Goal: Submit feedback/report problem

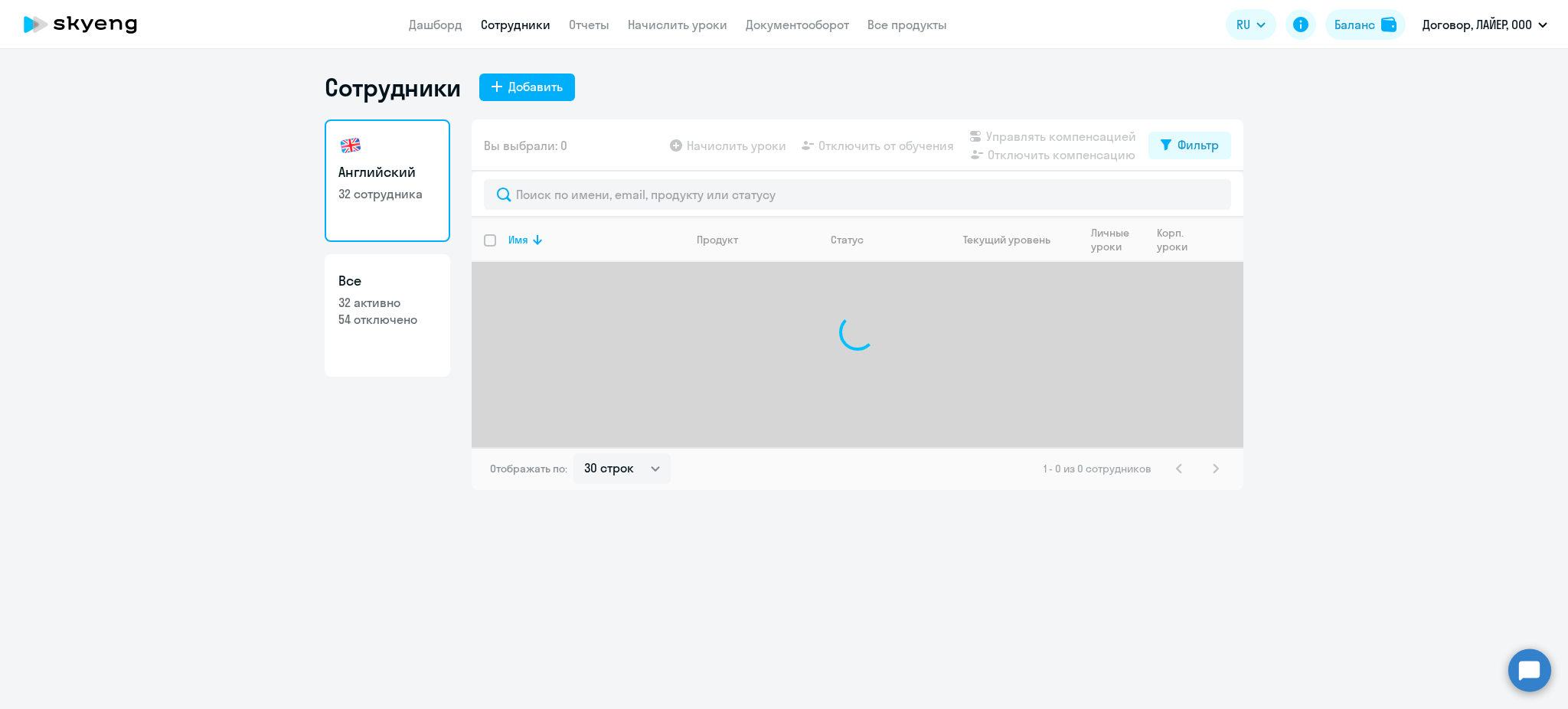
select select "30"
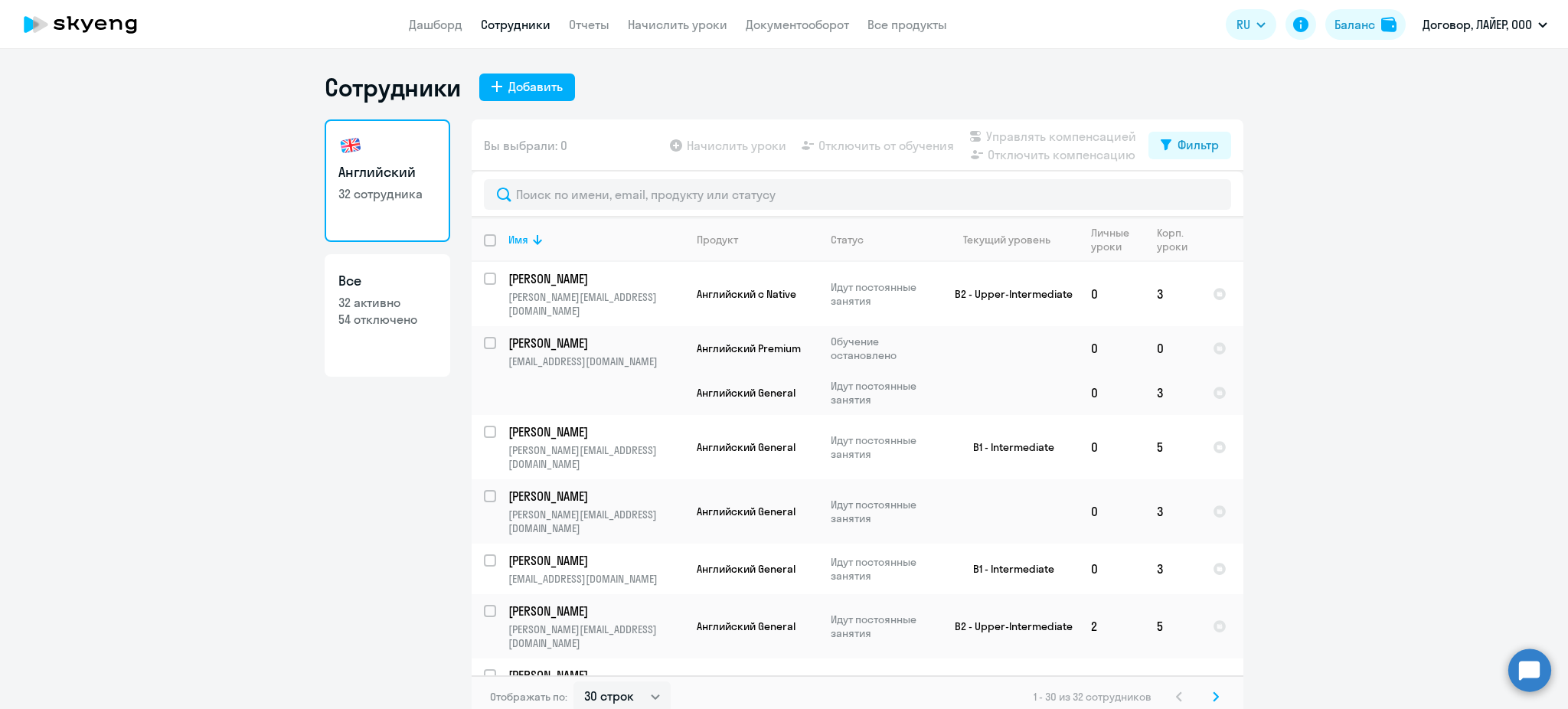
click at [128, 30] on icon at bounding box center [81, 24] width 135 height 38
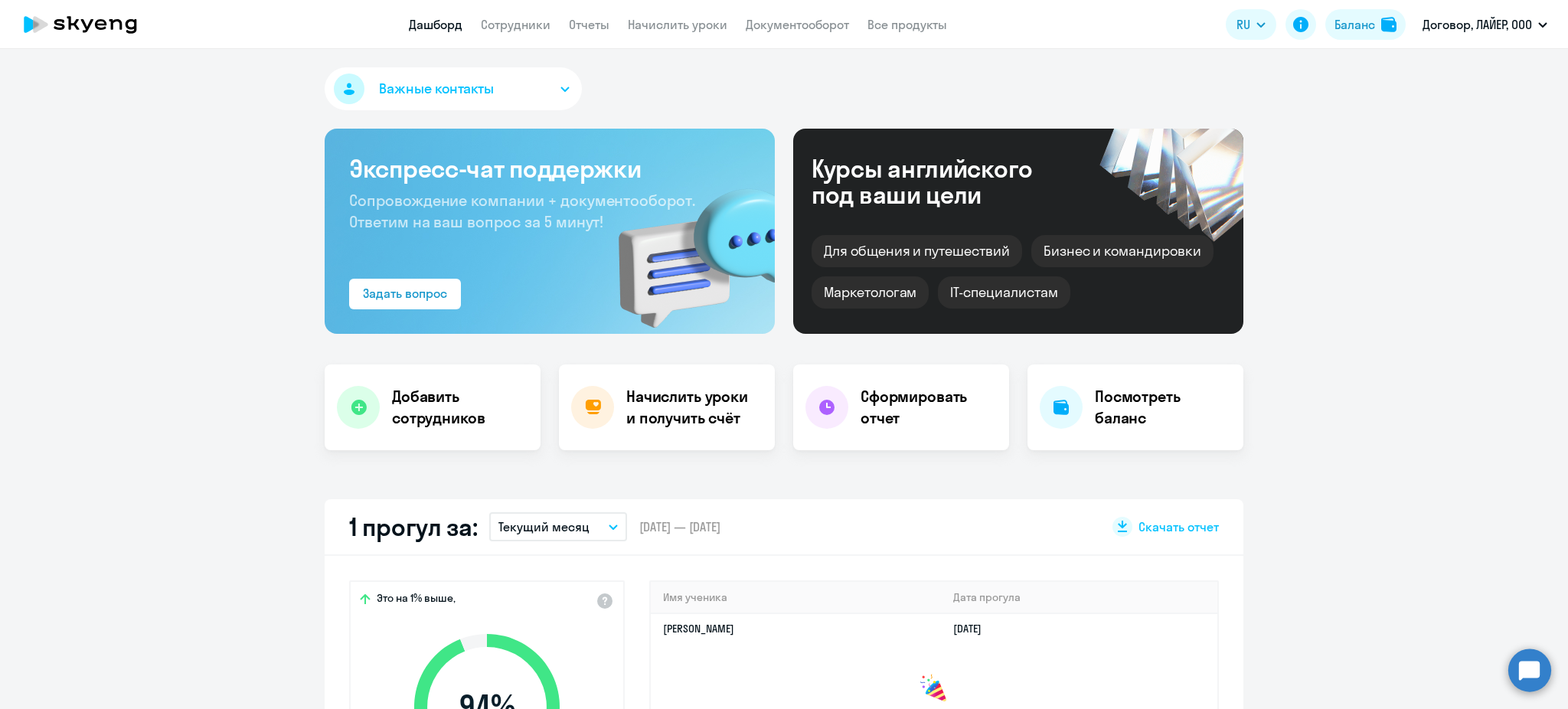
scroll to position [577, 0]
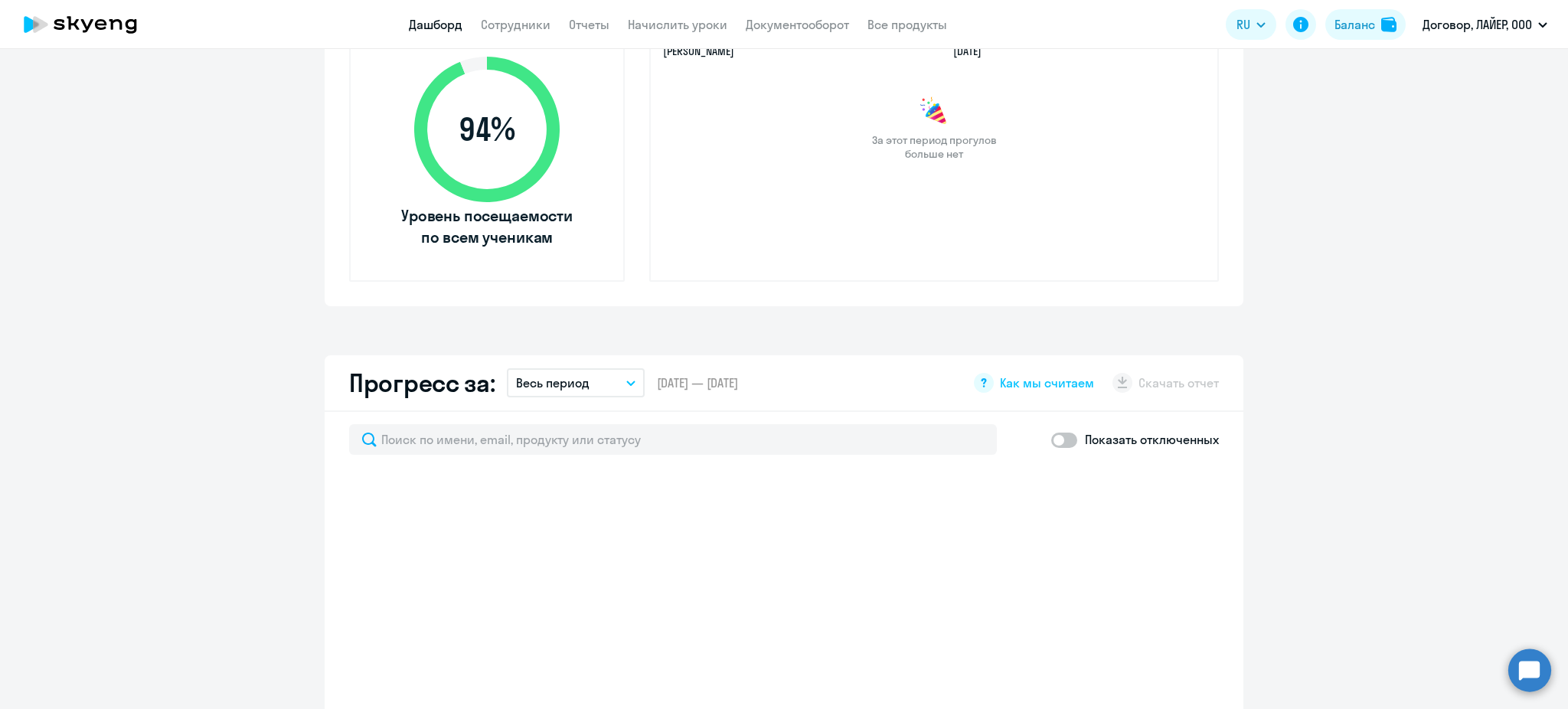
click at [1530, 684] on circle at bounding box center [1530, 670] width 43 height 43
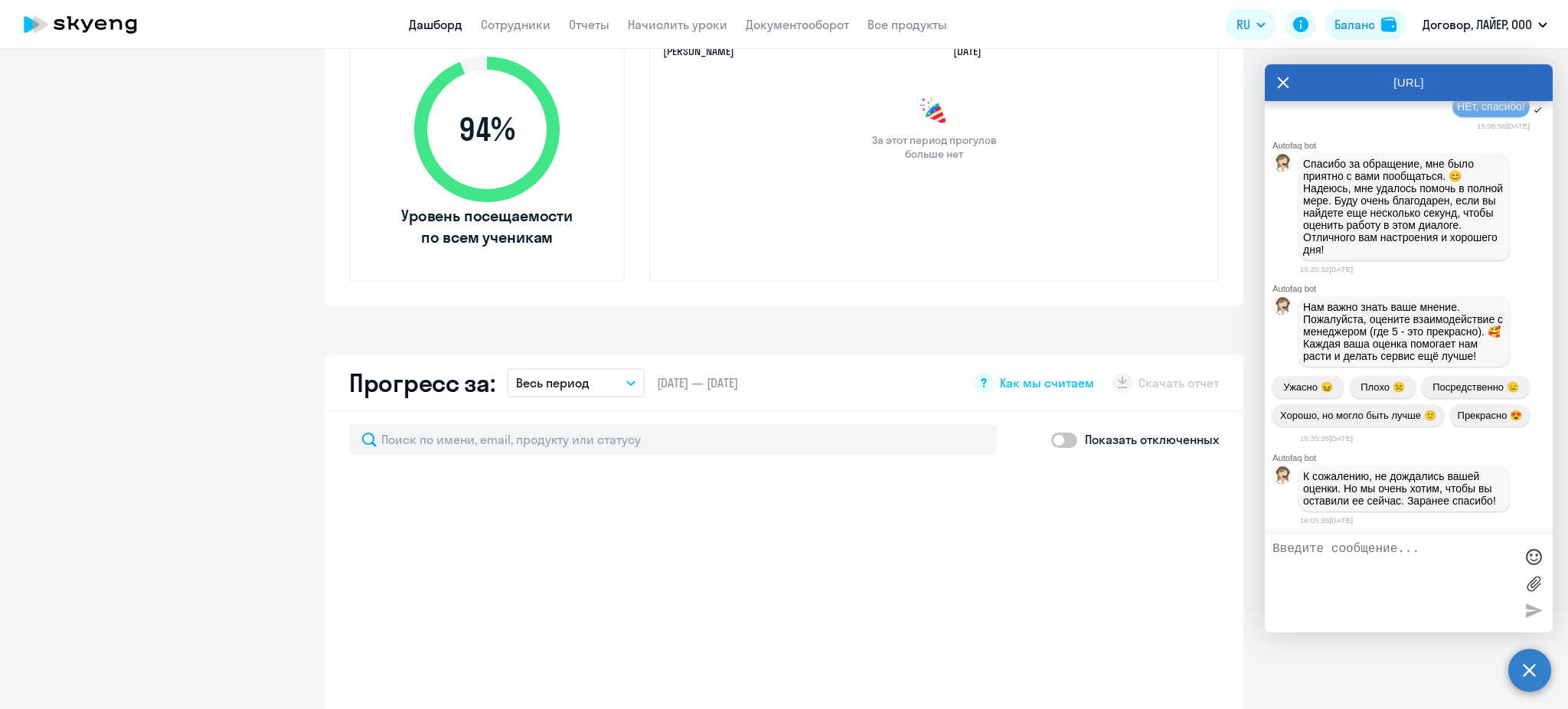
scroll to position [17252, 0]
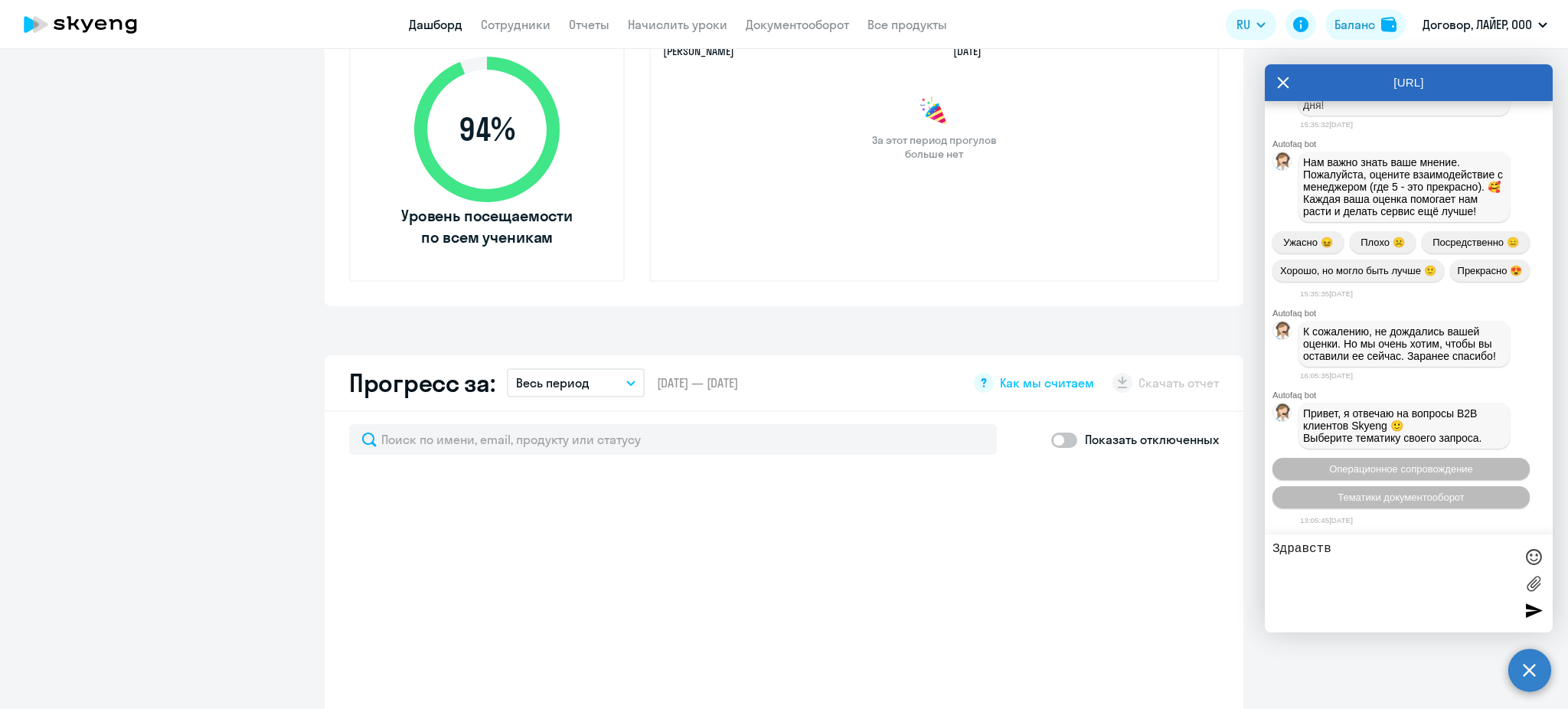
type textarea "Здравству"
select select "30"
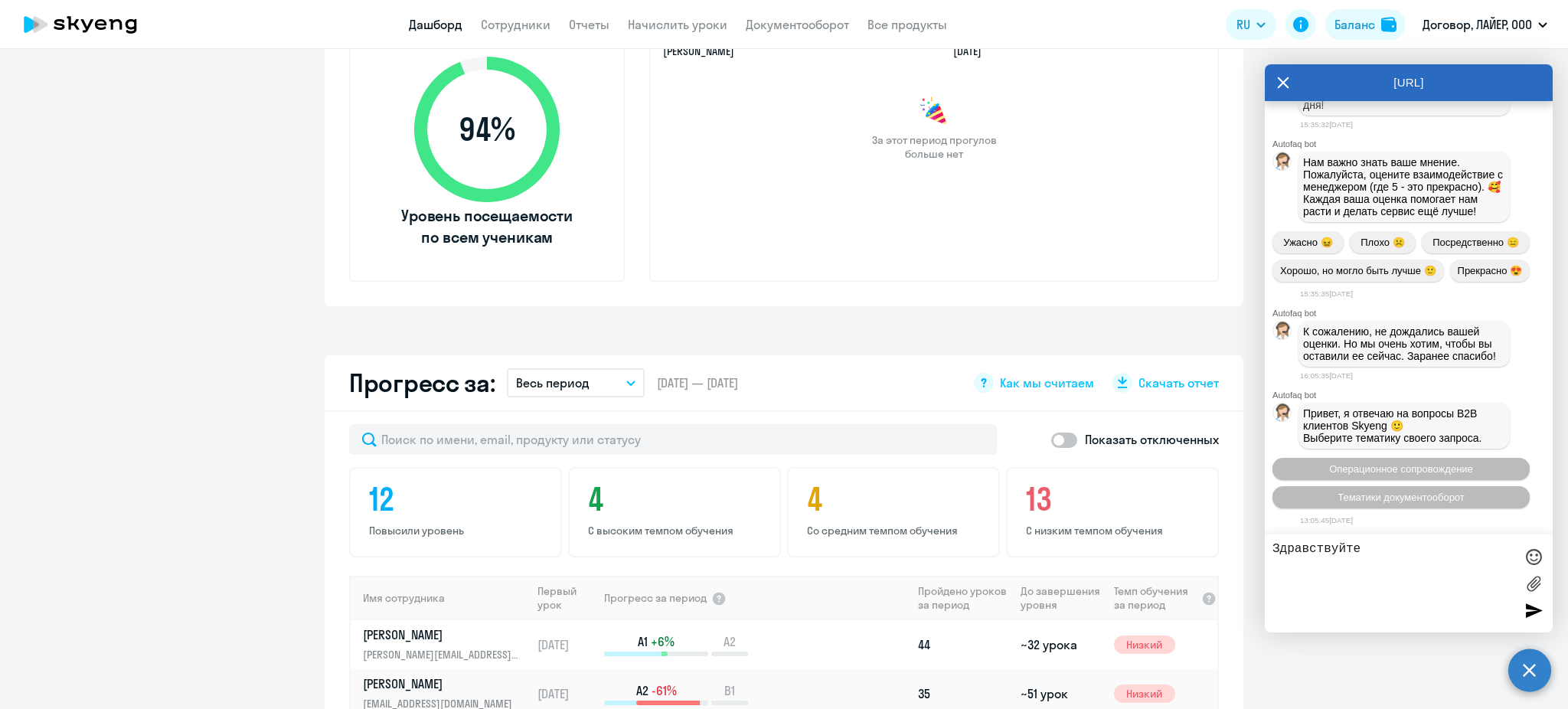
type textarea "Здравствуйте!"
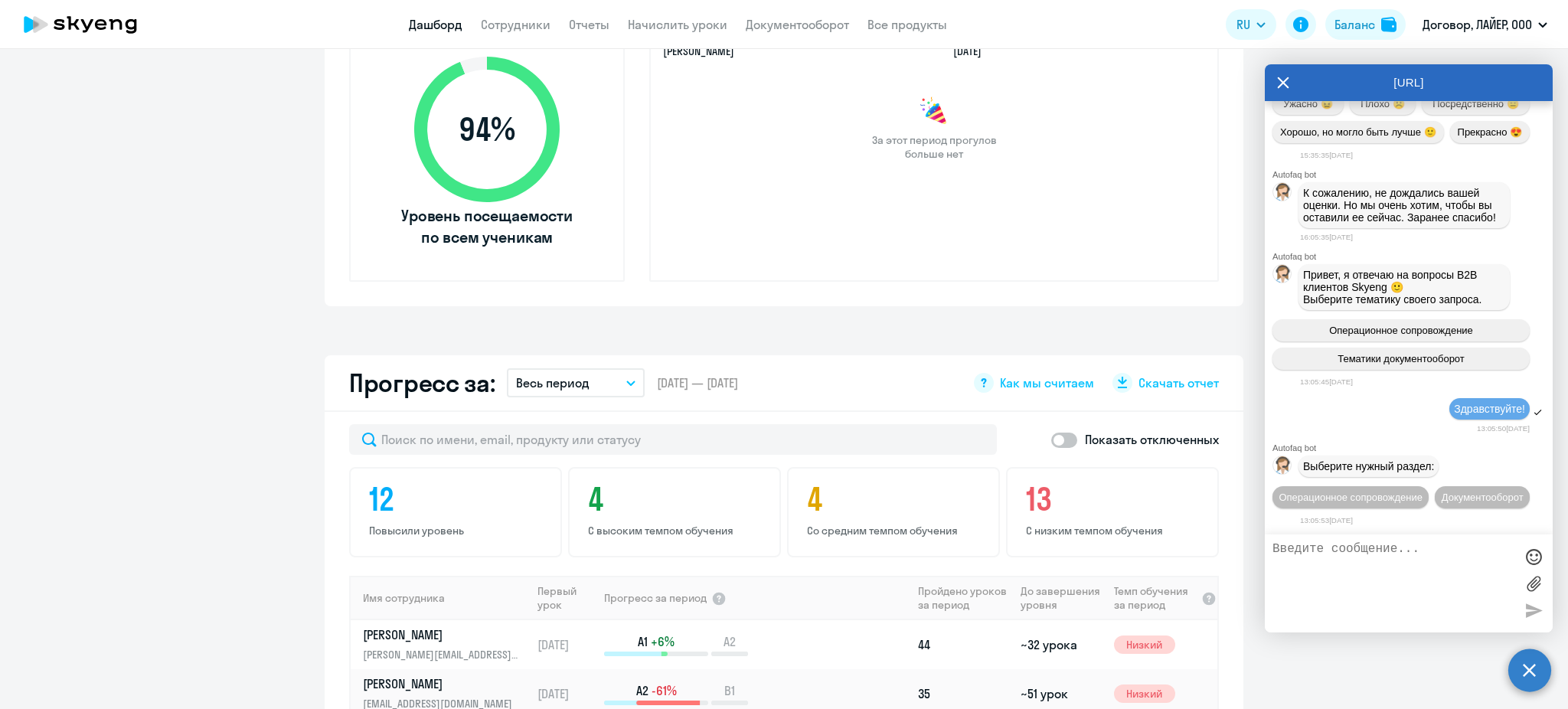
scroll to position [17420, 0]
click at [1442, 499] on span "Документооборот" at bounding box center [1483, 497] width 82 height 12
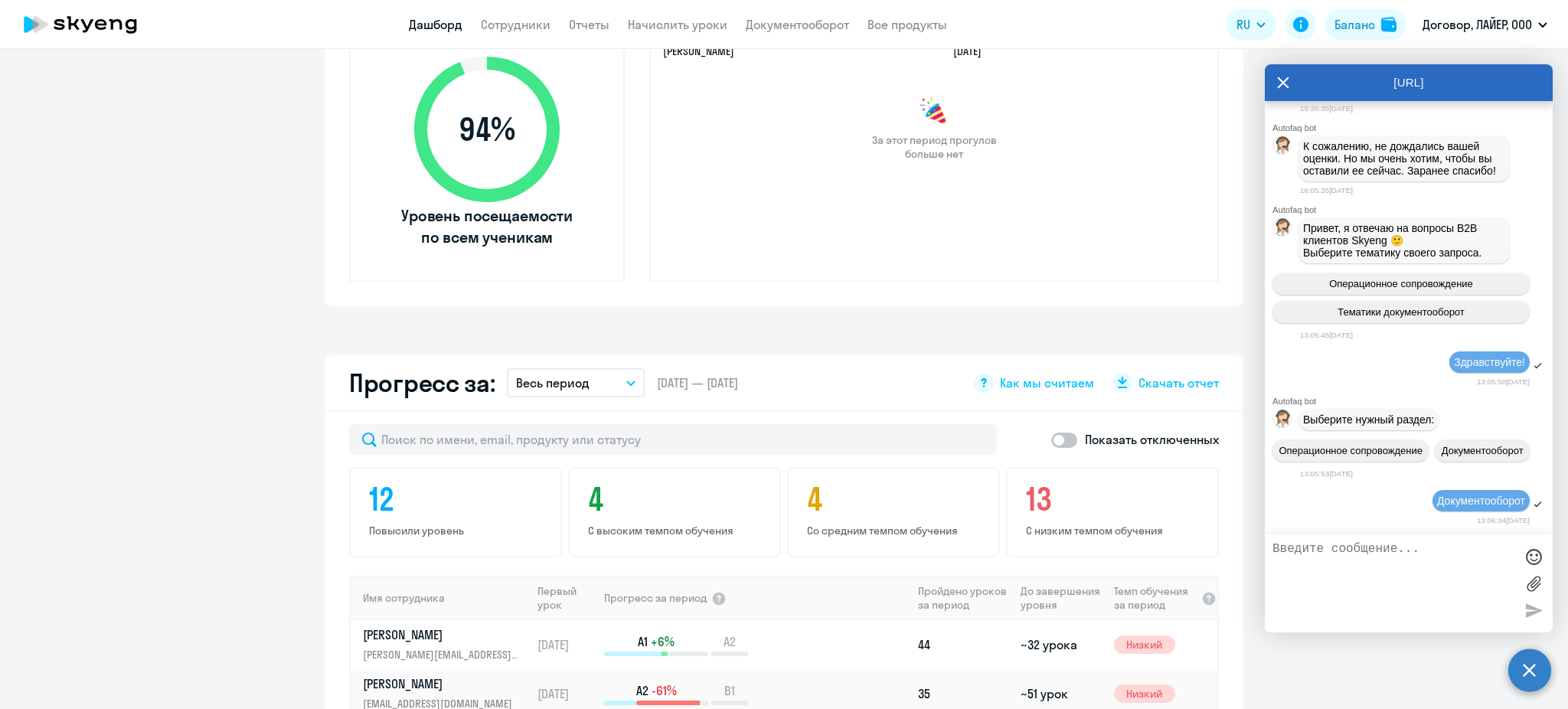
scroll to position [17672, 0]
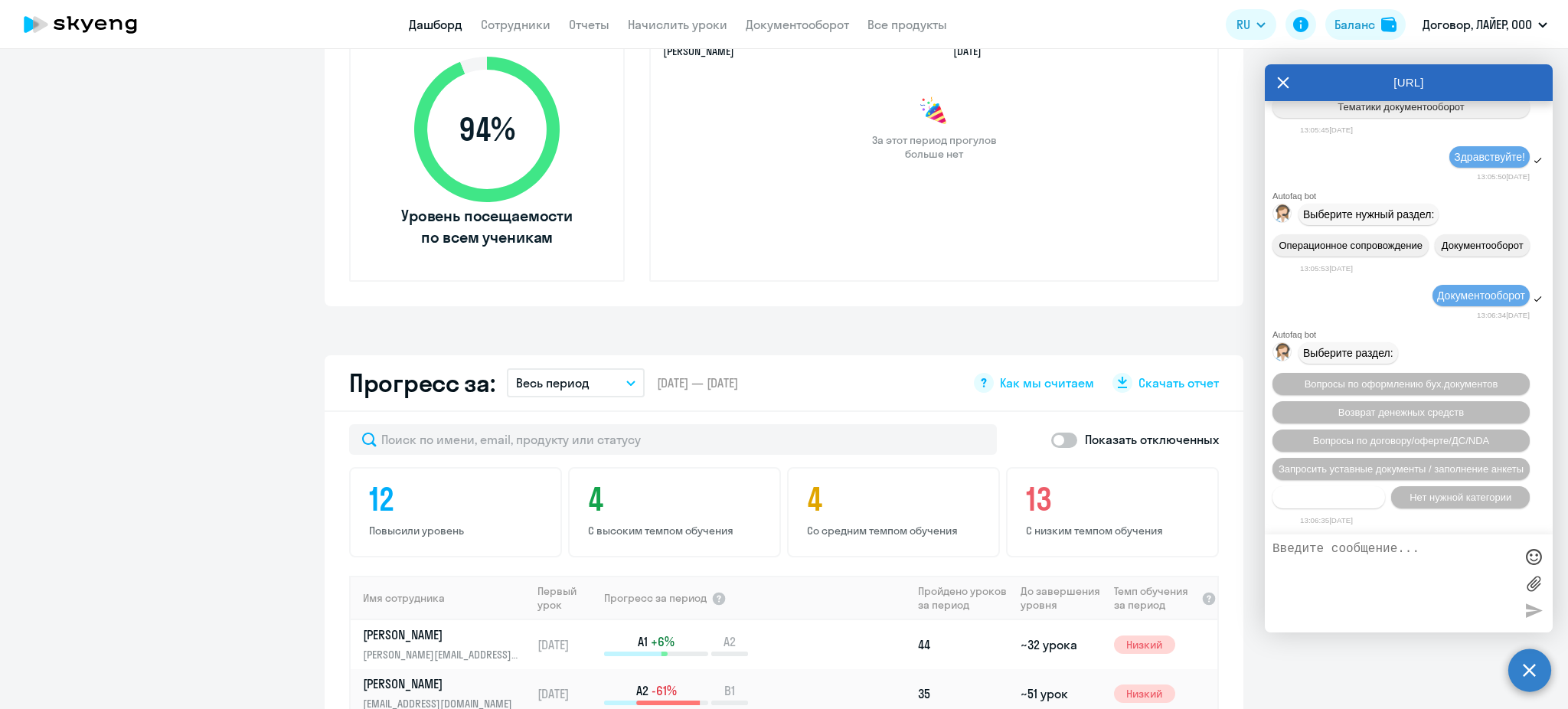
click at [1333, 493] on span "Прочие вопросы" at bounding box center [1329, 497] width 77 height 12
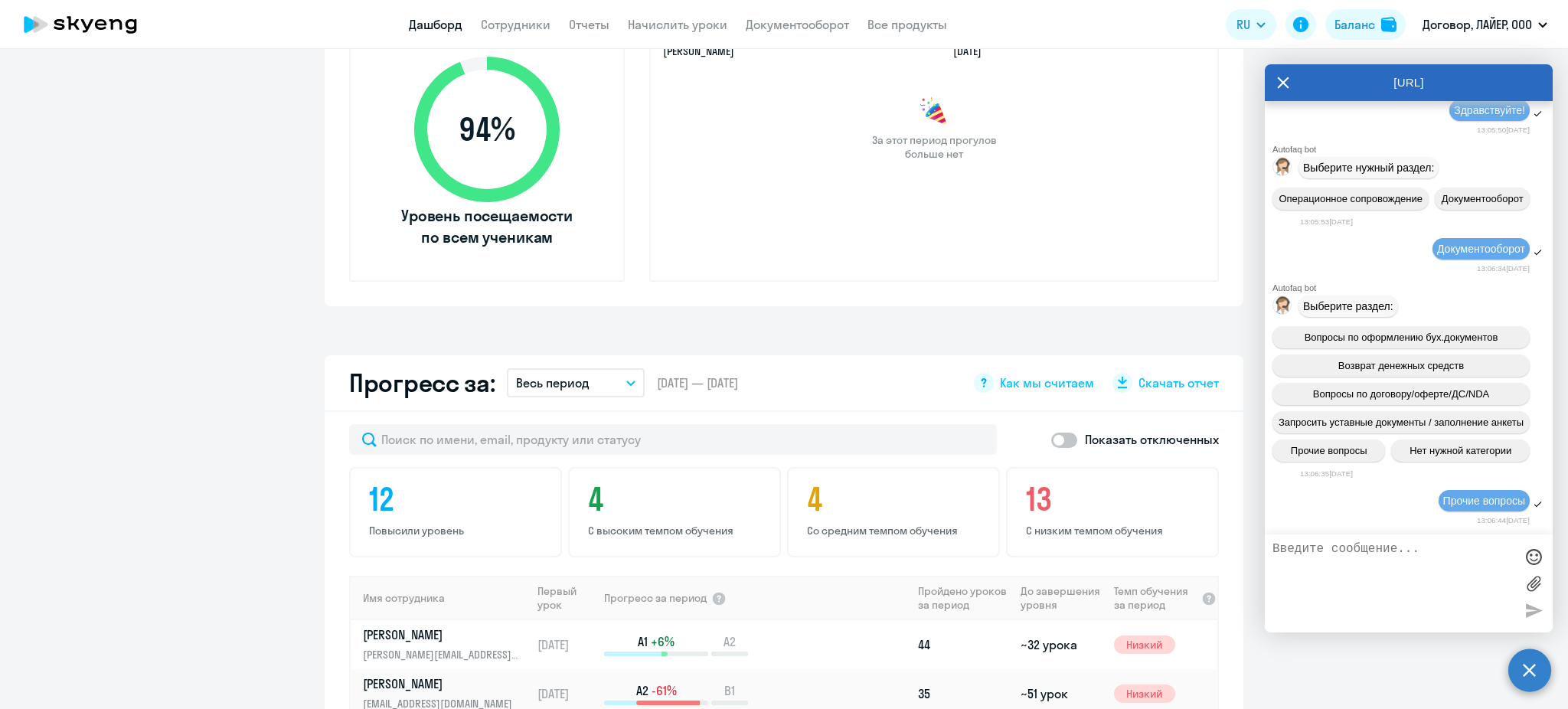
scroll to position [17954, 0]
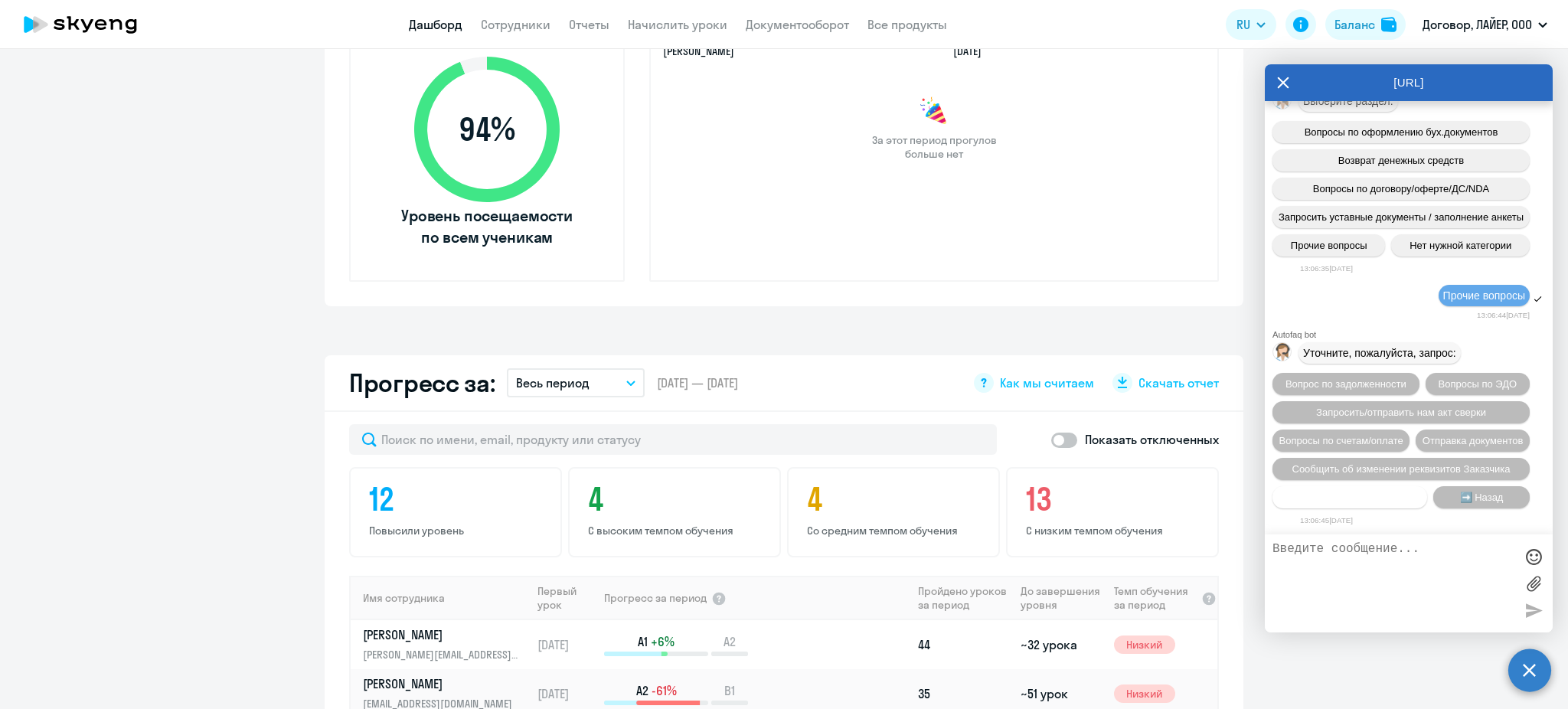
click at [1355, 491] on span "Нет нужной категории" at bounding box center [1350, 497] width 102 height 12
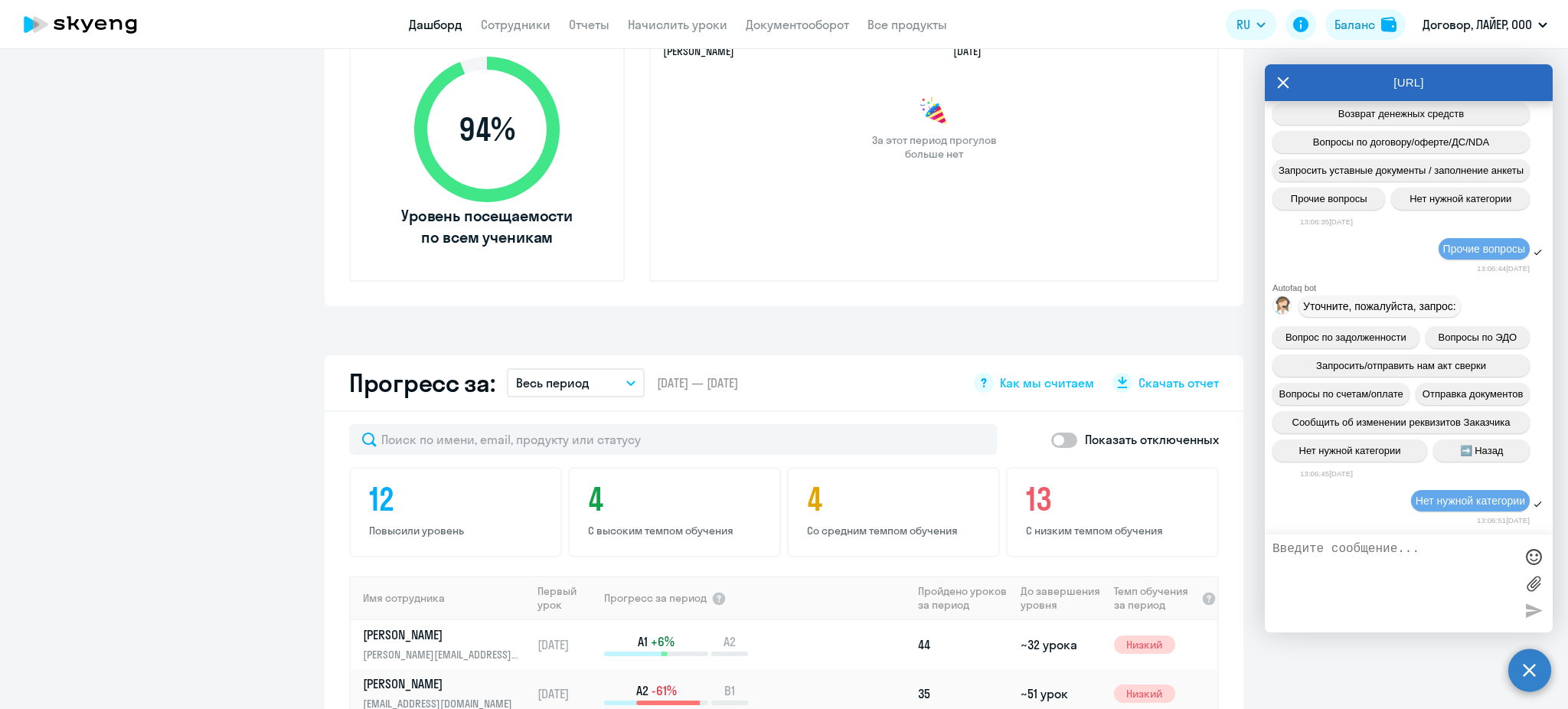
scroll to position [18107, 0]
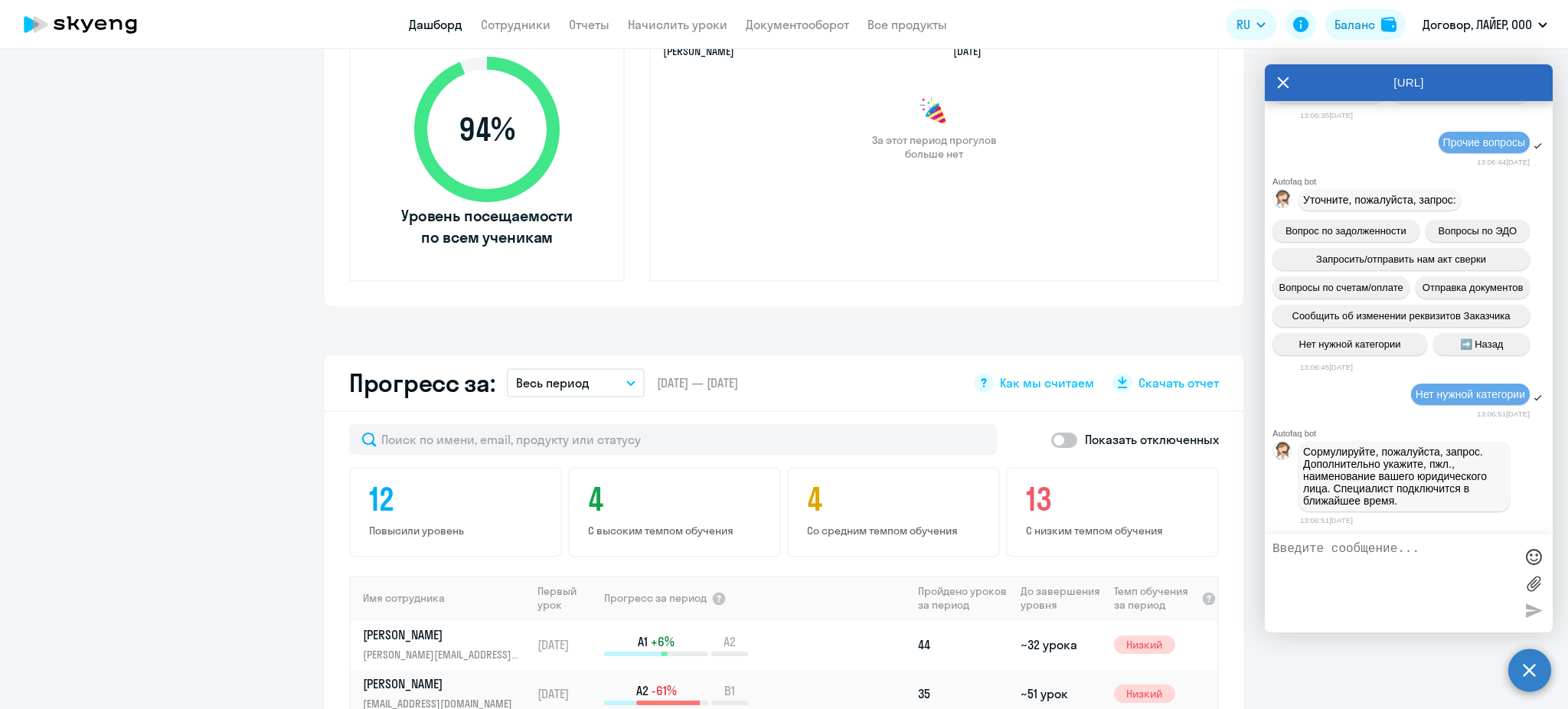
click at [1385, 576] on textarea at bounding box center [1394, 583] width 242 height 83
type textarea "Здравствуйте!"
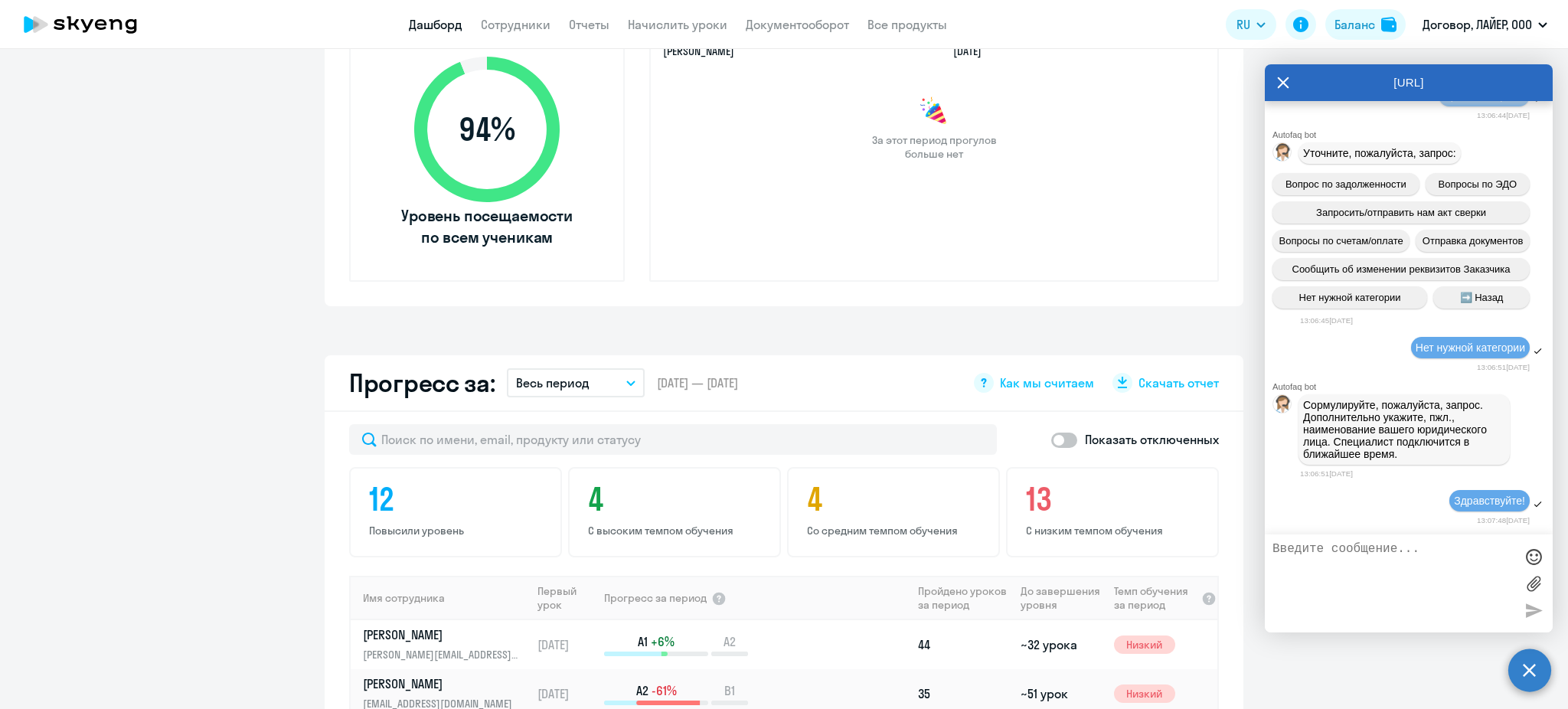
scroll to position [18154, 0]
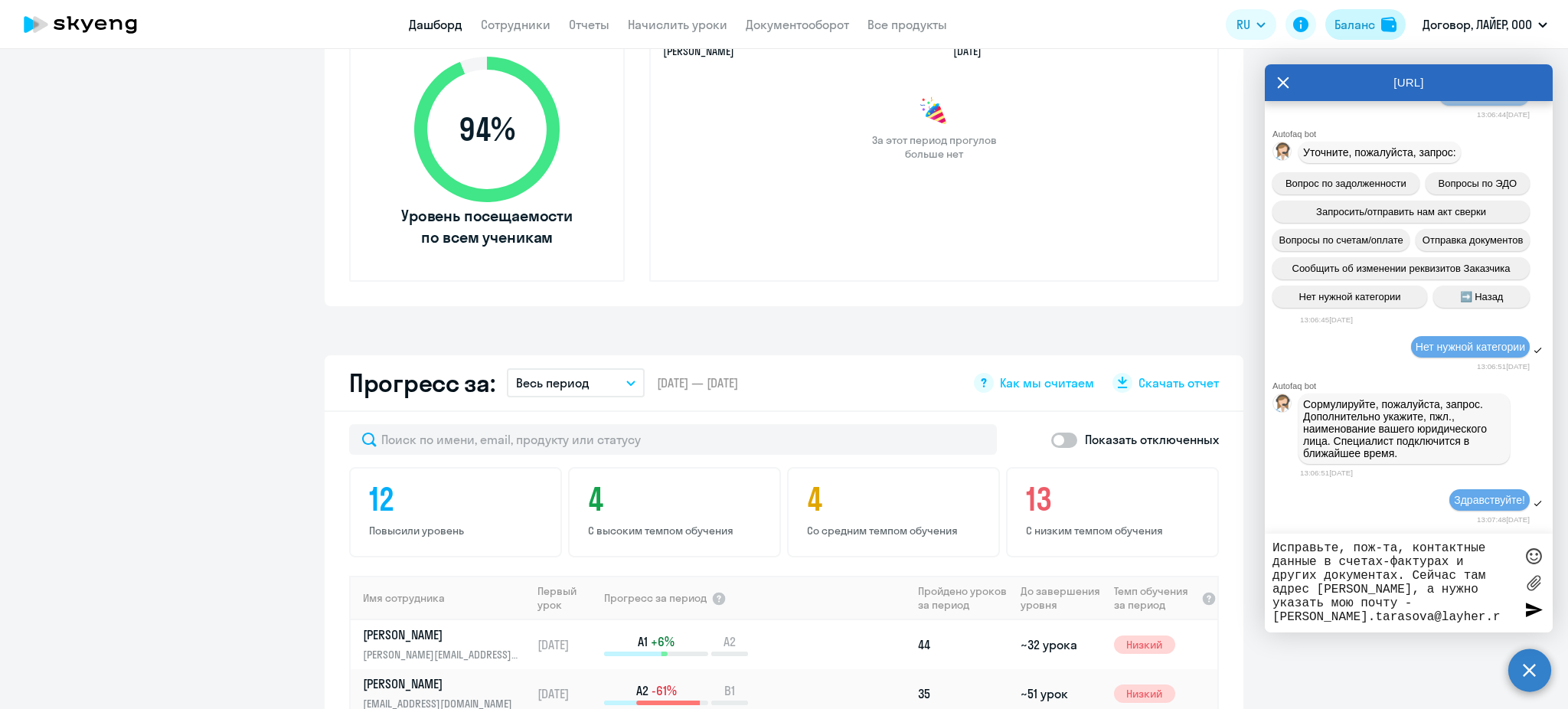
type textarea "Исправьте, пож-та, контактные данные в счетах-фактурах и других документах. Сей…"
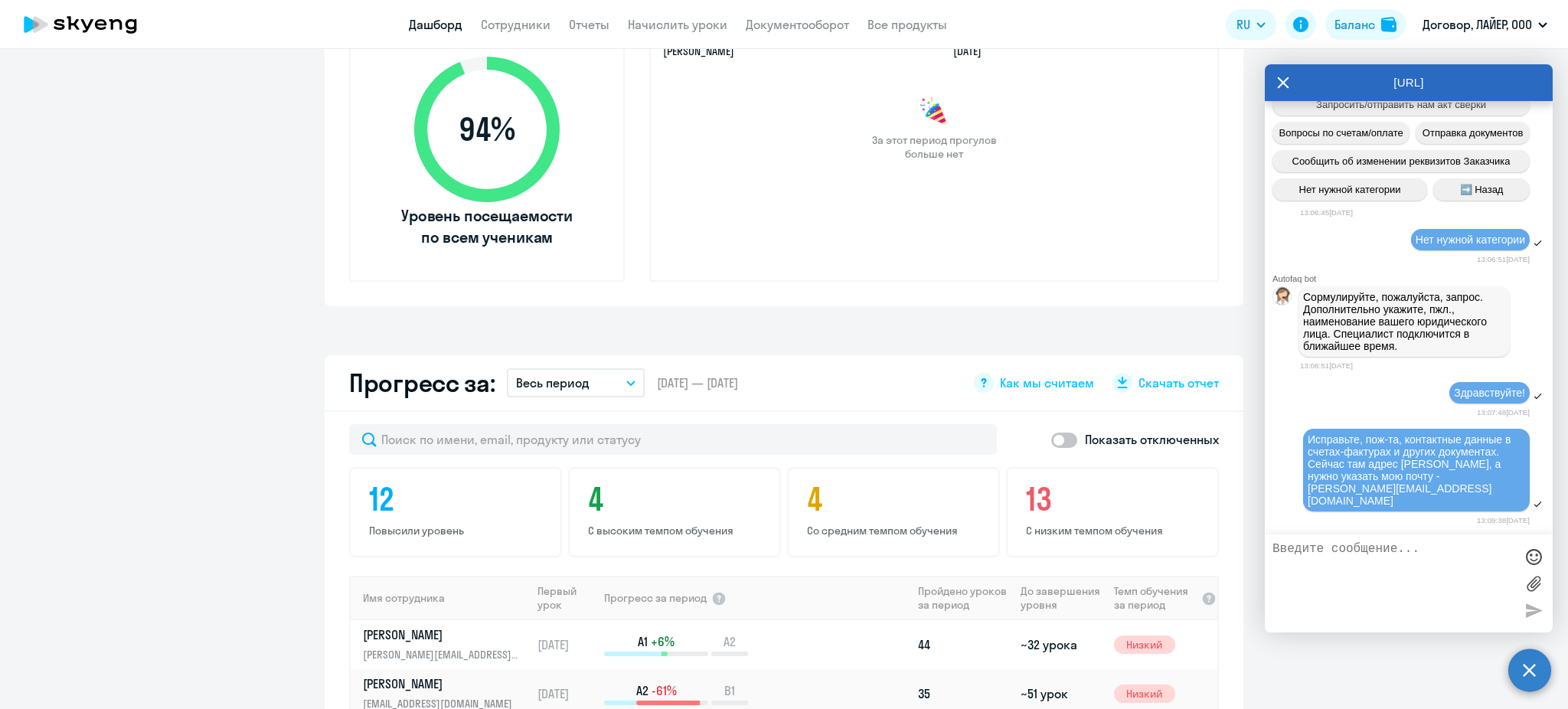
scroll to position [18219, 0]
click at [1542, 536] on div at bounding box center [1409, 584] width 288 height 98
